Goal: Task Accomplishment & Management: Manage account settings

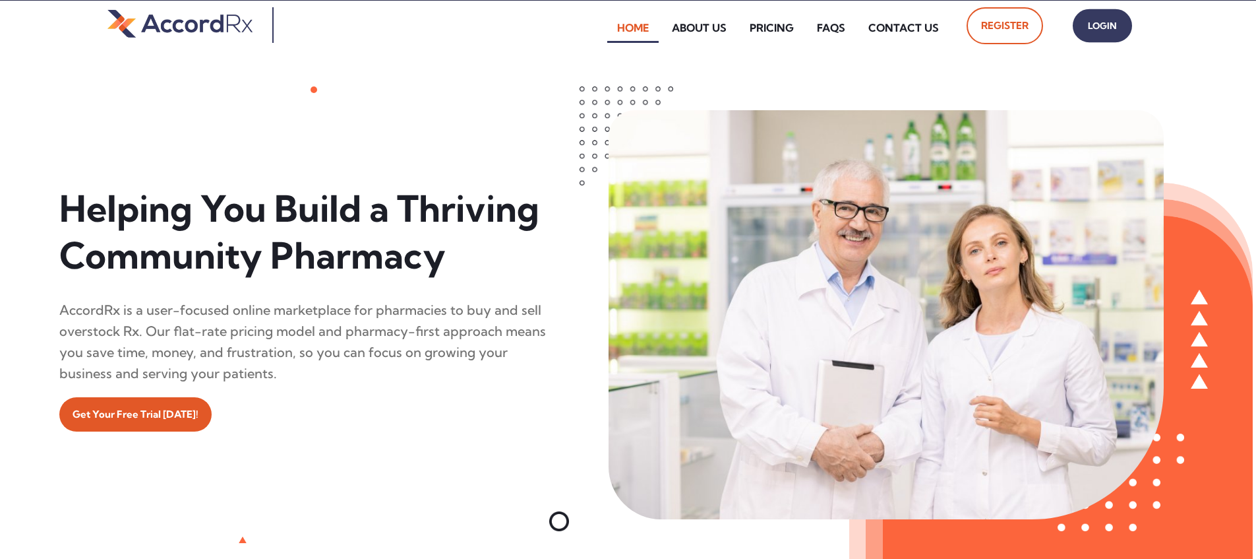
click at [602, 31] on span "Login" at bounding box center [1102, 25] width 33 height 19
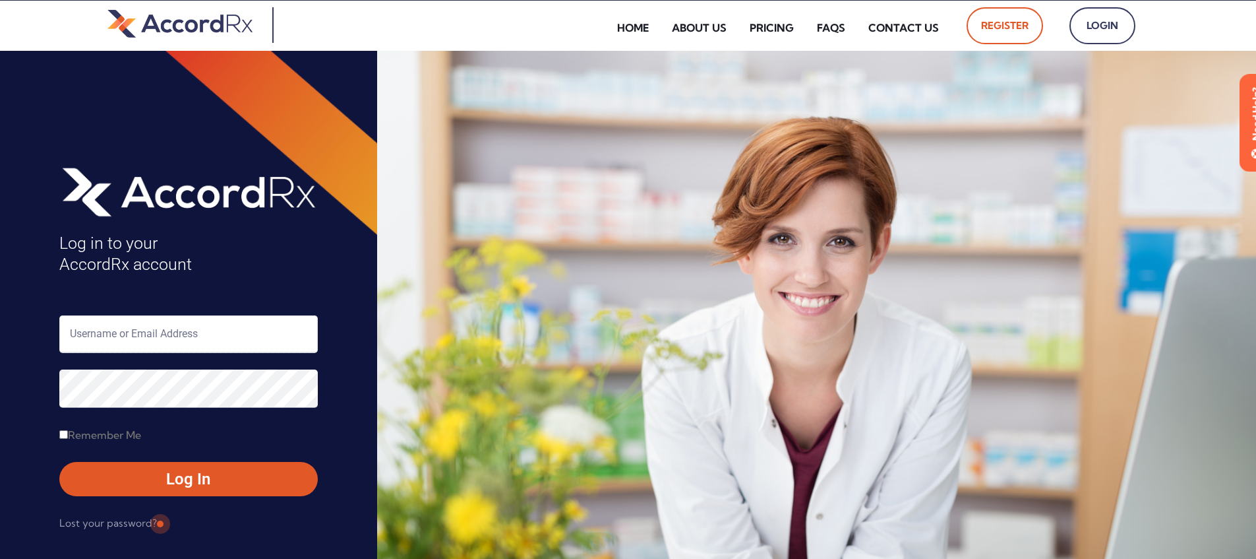
click at [113, 330] on input "text" at bounding box center [188, 334] width 258 height 38
type input "ARX-Erica"
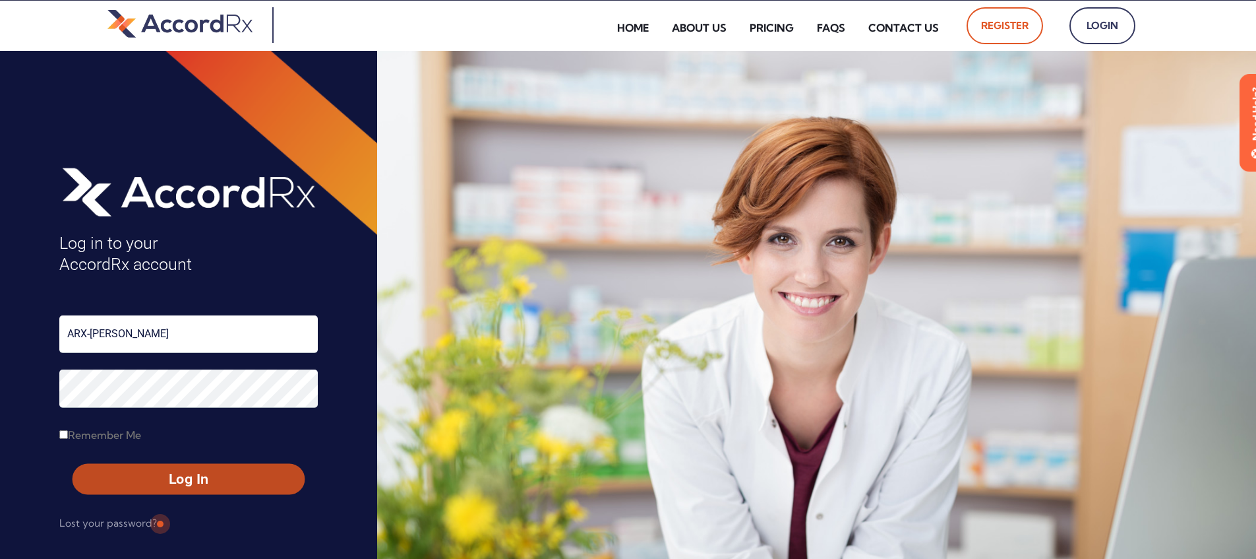
click at [158, 474] on span "Log In" at bounding box center [188, 478] width 208 height 19
